Goal: Check status

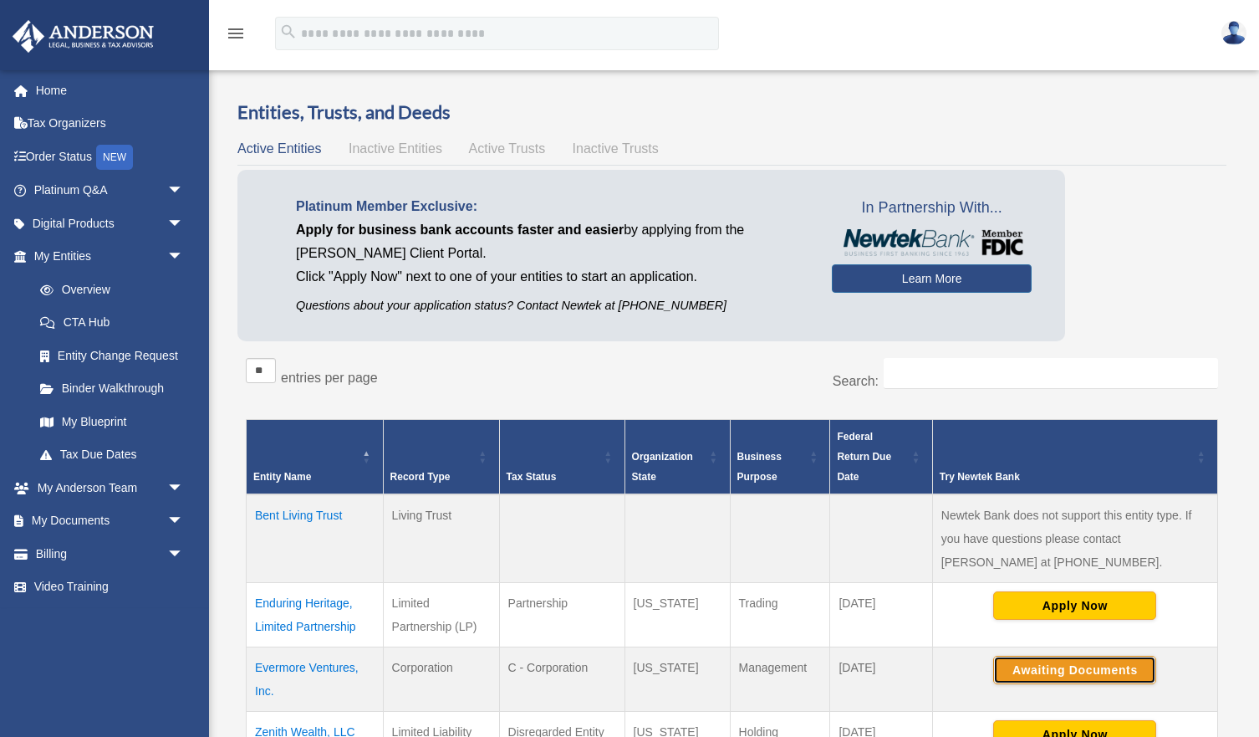
click at [1024, 671] on button "Awaiting Documents" at bounding box center [1074, 670] width 163 height 28
click at [1026, 668] on button "Awaiting Documents" at bounding box center [1074, 670] width 163 height 28
